Goal: Navigation & Orientation: Find specific page/section

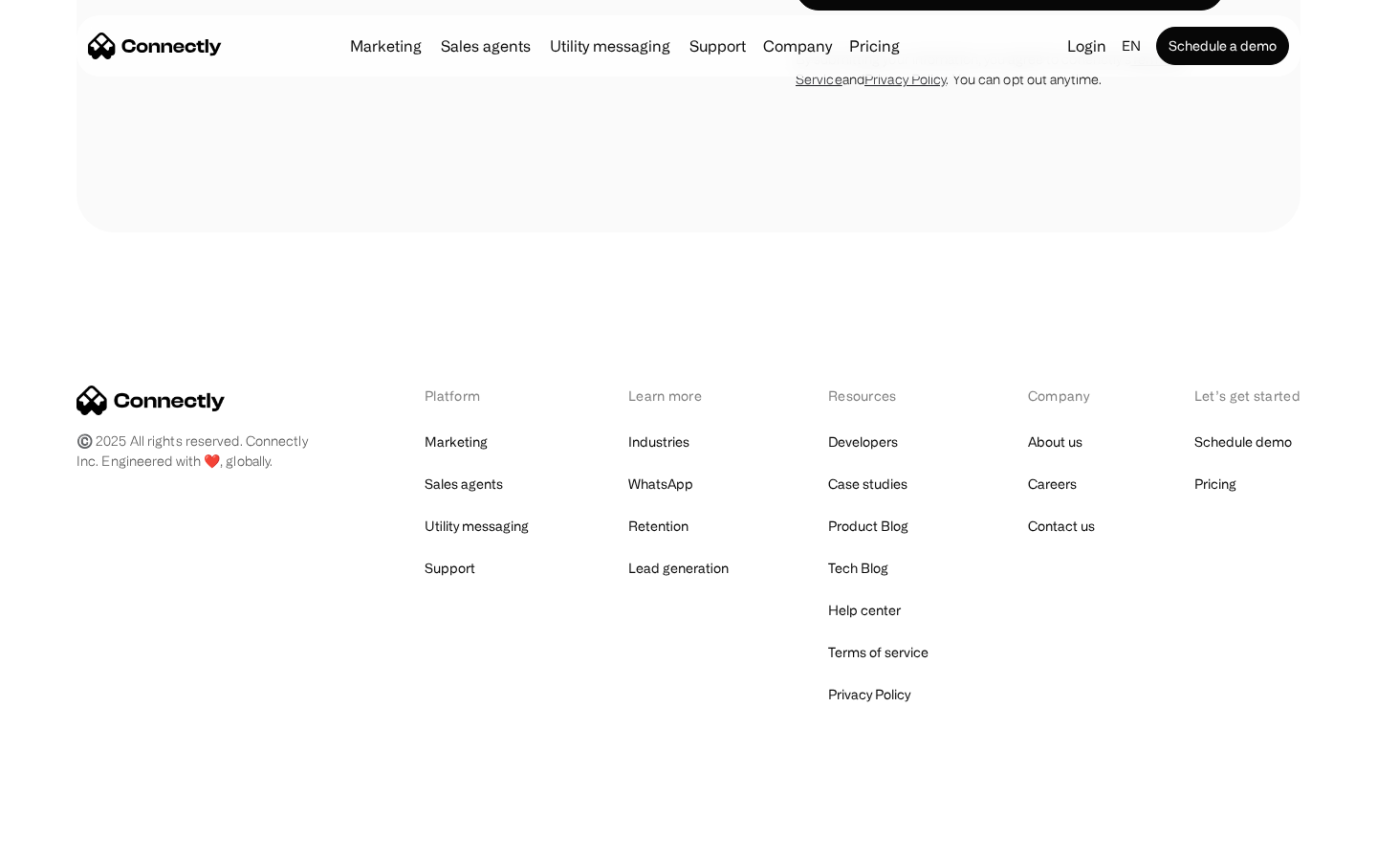
scroll to position [1296, 0]
